Goal: Check status: Check status

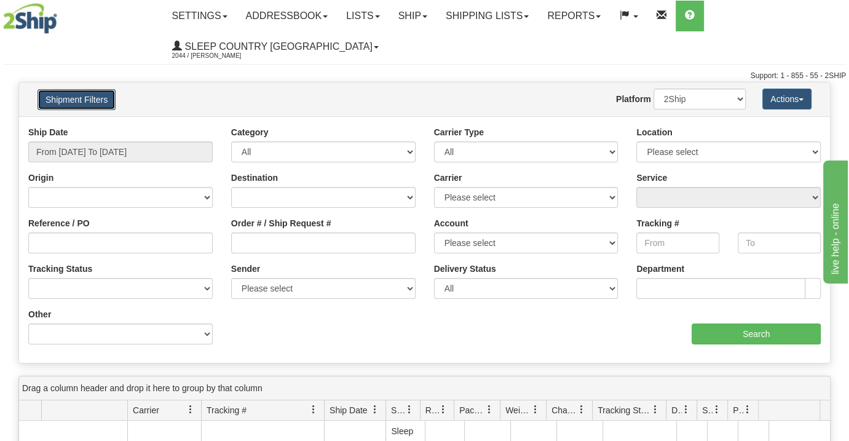
click at [58, 97] on button "Shipment Filters" at bounding box center [76, 99] width 78 height 21
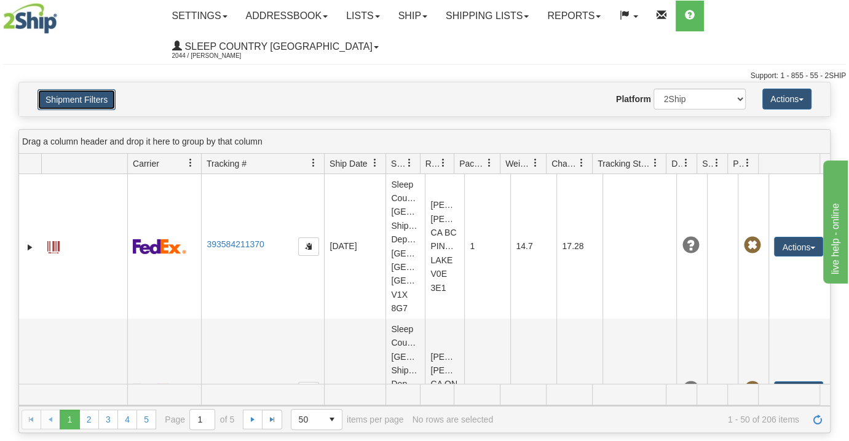
click at [58, 96] on button "Shipment Filters" at bounding box center [76, 99] width 78 height 21
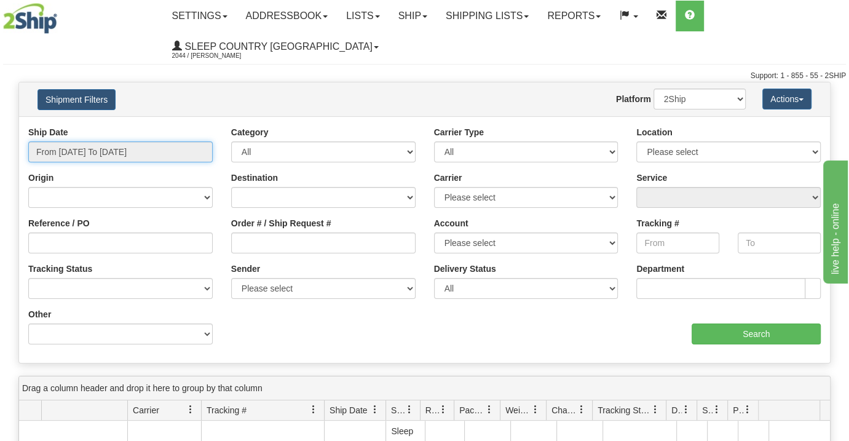
click at [151, 155] on input "From [DATE] To [DATE]" at bounding box center [120, 151] width 184 height 21
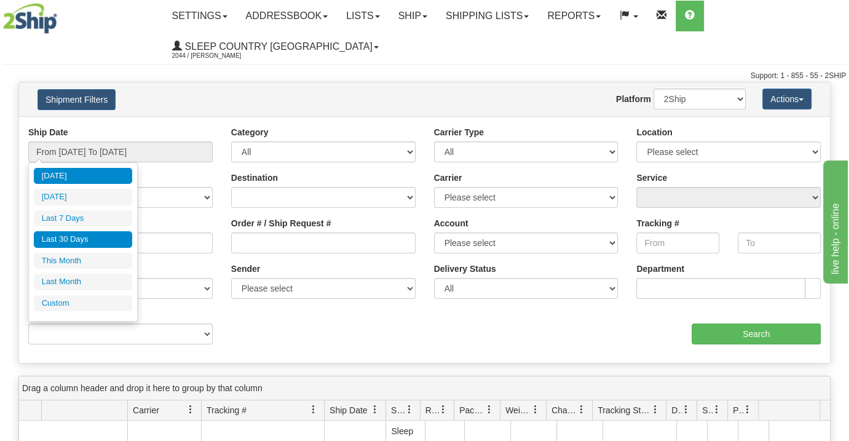
click at [84, 239] on li "Last 30 Days" at bounding box center [83, 239] width 98 height 17
type input "From [DATE] To [DATE]"
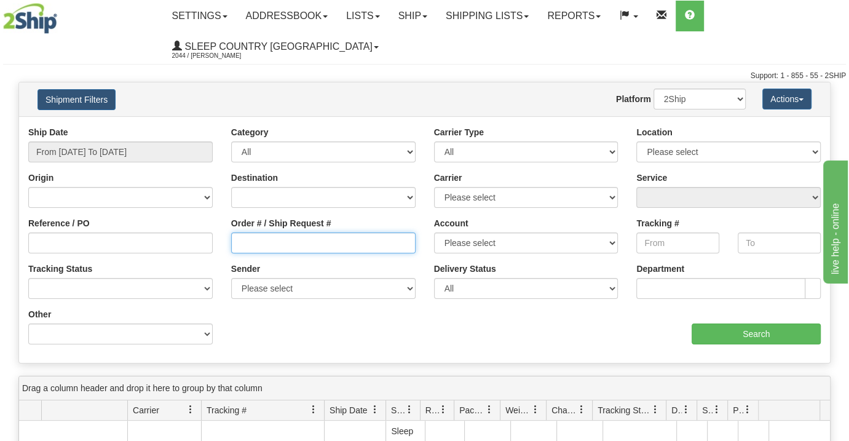
click at [244, 245] on input "Order # / Ship Request #" at bounding box center [323, 242] width 184 height 21
type input "9000I113046"
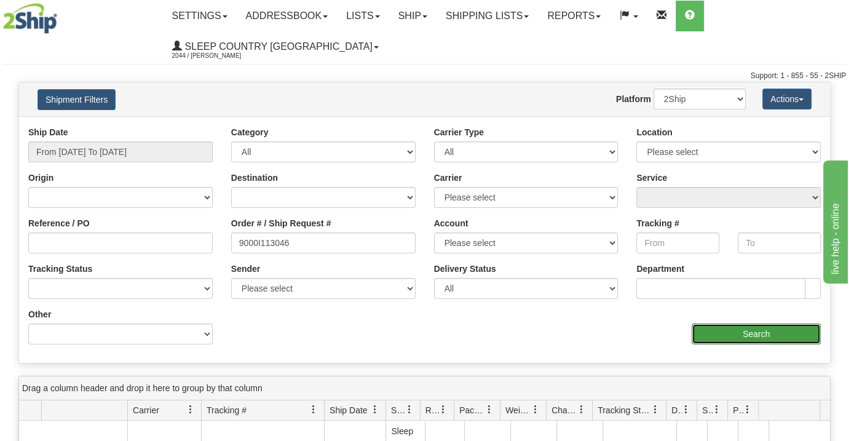
click at [692, 336] on input "Search" at bounding box center [756, 333] width 129 height 21
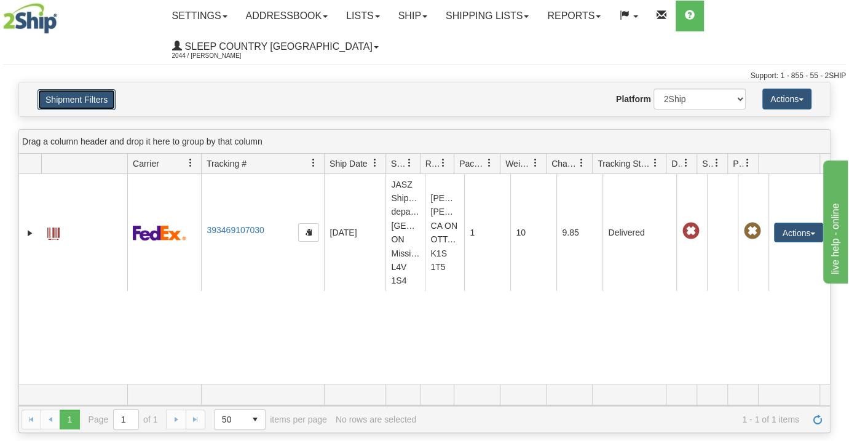
click at [84, 99] on button "Shipment Filters" at bounding box center [76, 99] width 78 height 21
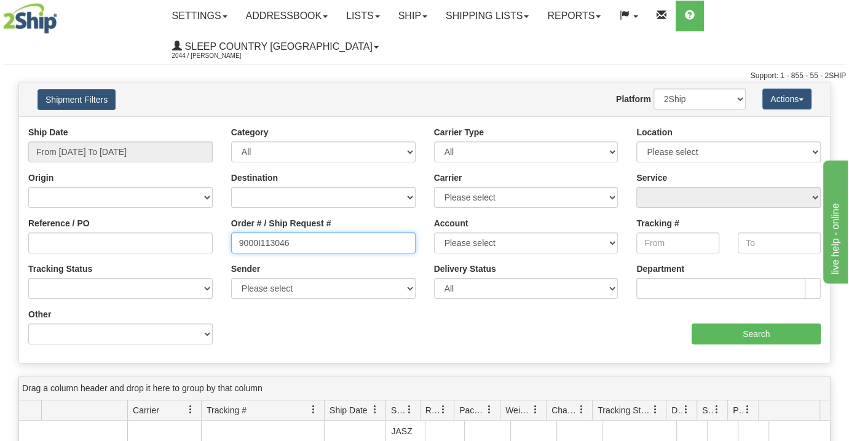
click at [313, 239] on input "9000I113046" at bounding box center [323, 242] width 184 height 21
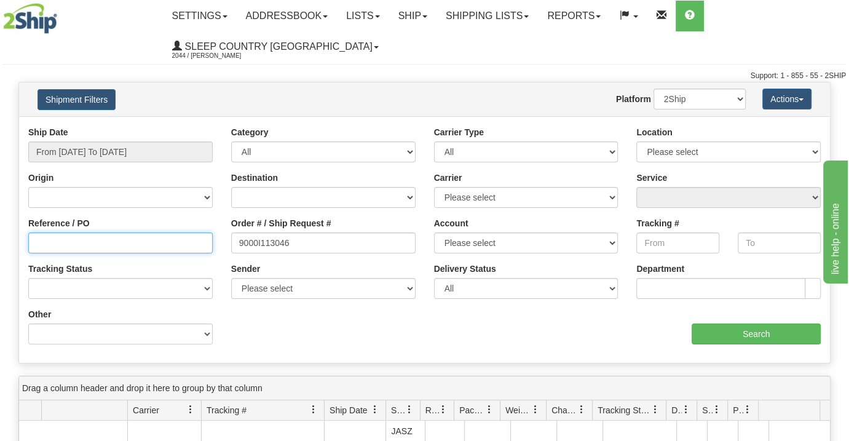
click at [68, 247] on input "Reference / PO" at bounding box center [120, 242] width 184 height 21
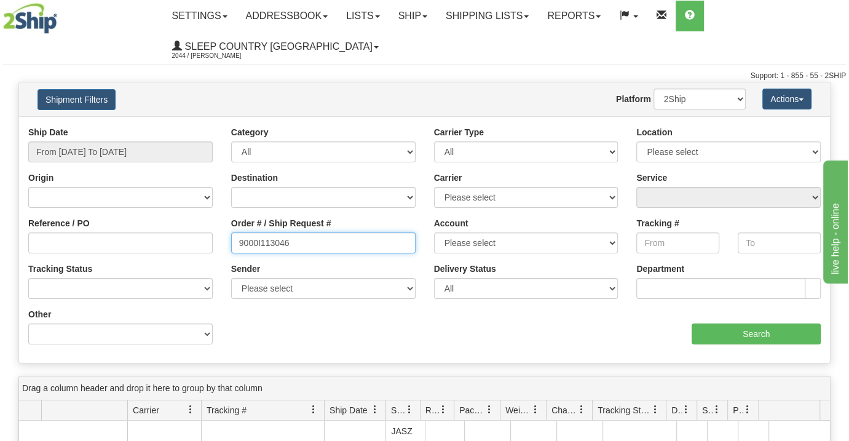
click at [307, 239] on input "9000I113046" at bounding box center [323, 242] width 184 height 21
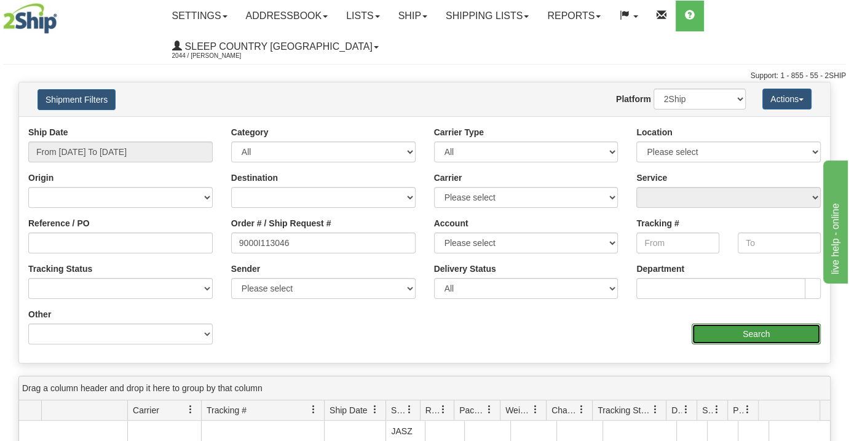
click at [747, 326] on input "Search" at bounding box center [756, 333] width 129 height 21
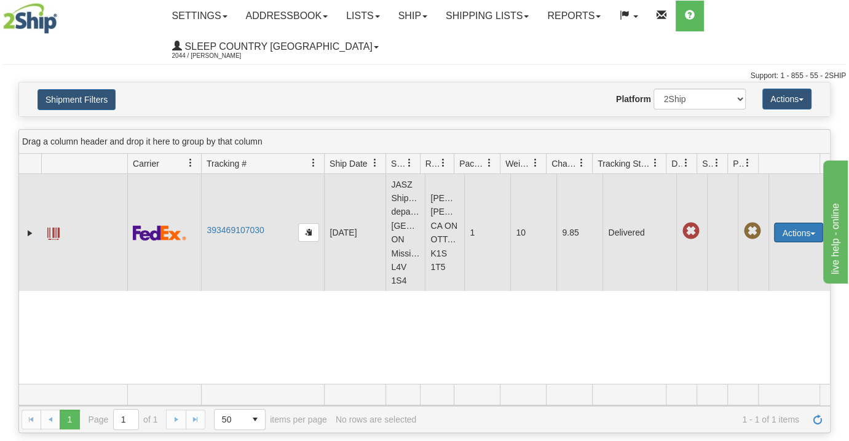
click at [801, 237] on button "Actions" at bounding box center [798, 233] width 49 height 20
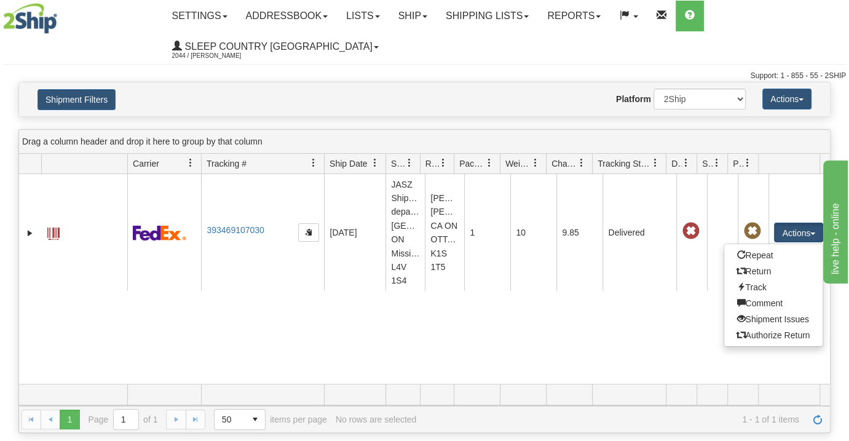
click at [381, 347] on div "31646353 2044 393469107030 [DATE] [DATE] 01:40:10 PM JASZ Shipping department […" at bounding box center [424, 279] width 811 height 210
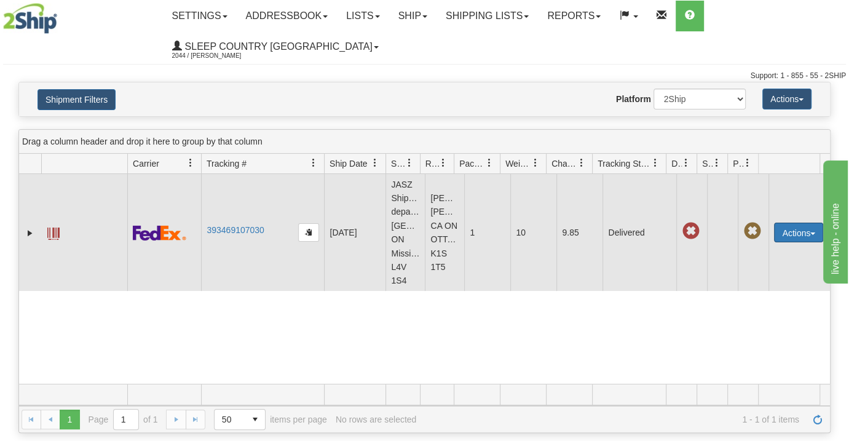
click at [809, 236] on button "Actions" at bounding box center [798, 233] width 49 height 20
